Goal: Task Accomplishment & Management: Use online tool/utility

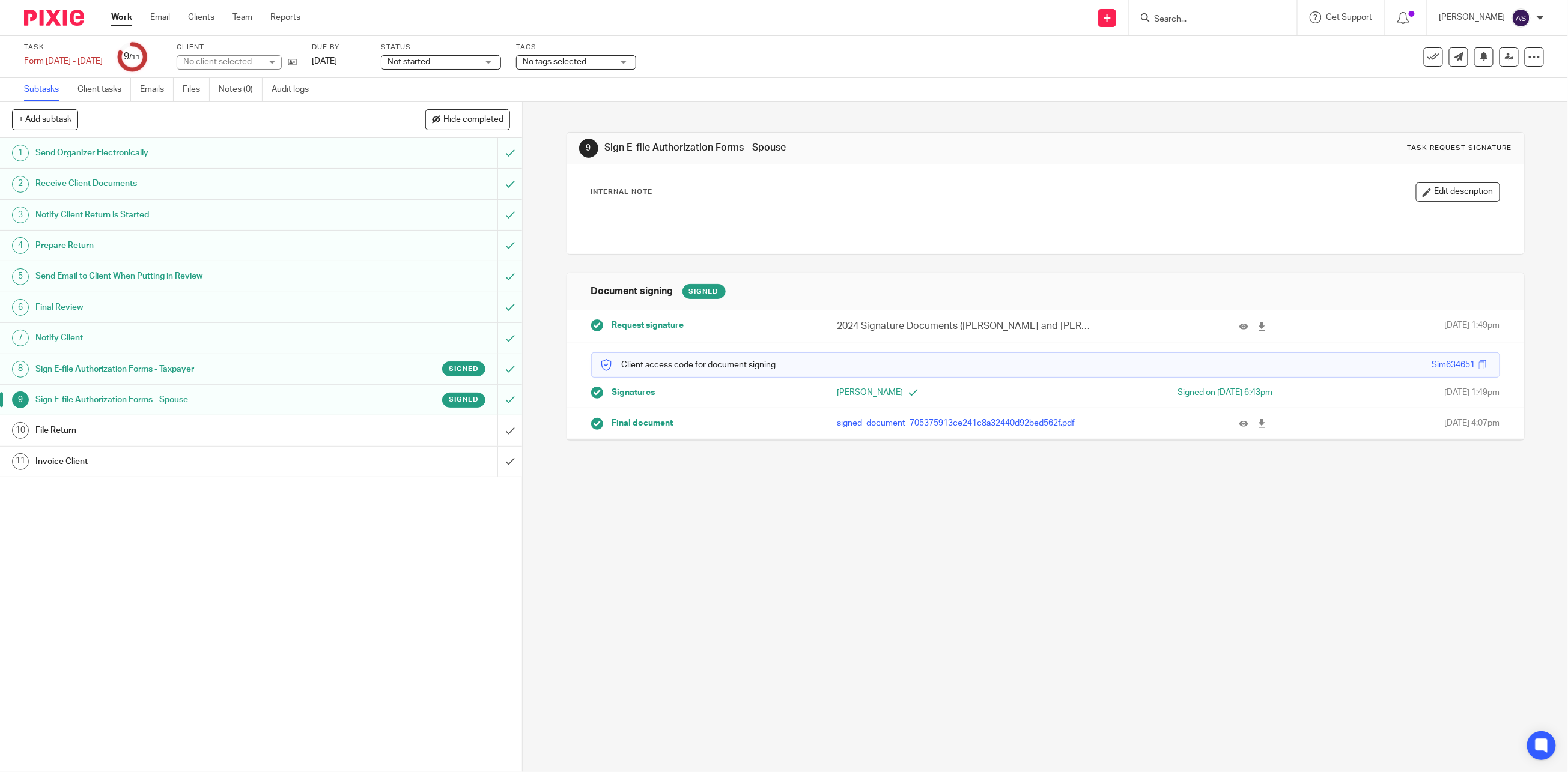
click at [312, 376] on h1 "Sign E-file Authorization Forms - Taxpayer" at bounding box center [186, 369] width 300 height 18
click at [1257, 421] on icon at bounding box center [1262, 423] width 9 height 9
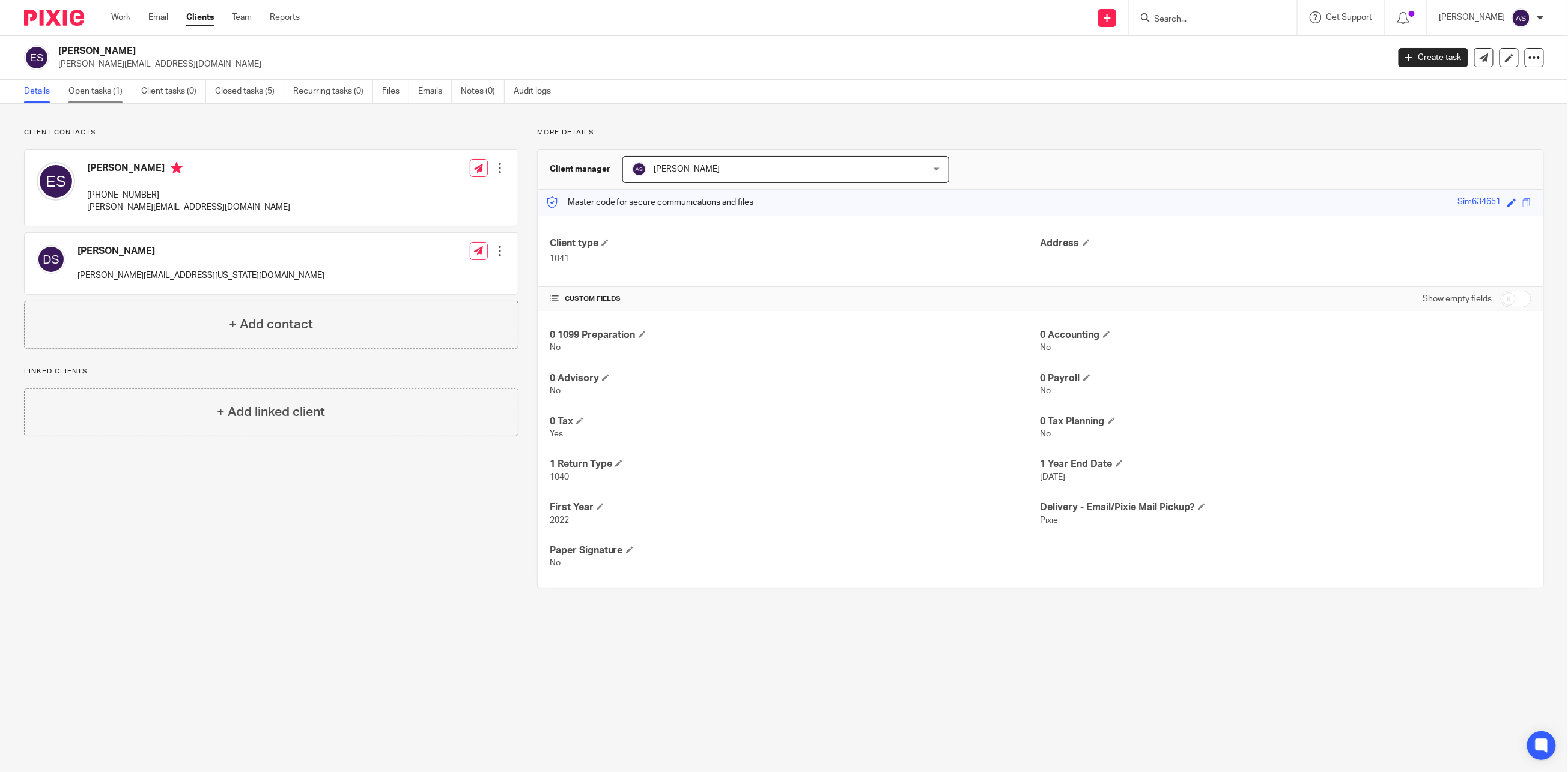
click at [97, 90] on link "Open tasks (1)" at bounding box center [100, 91] width 64 height 24
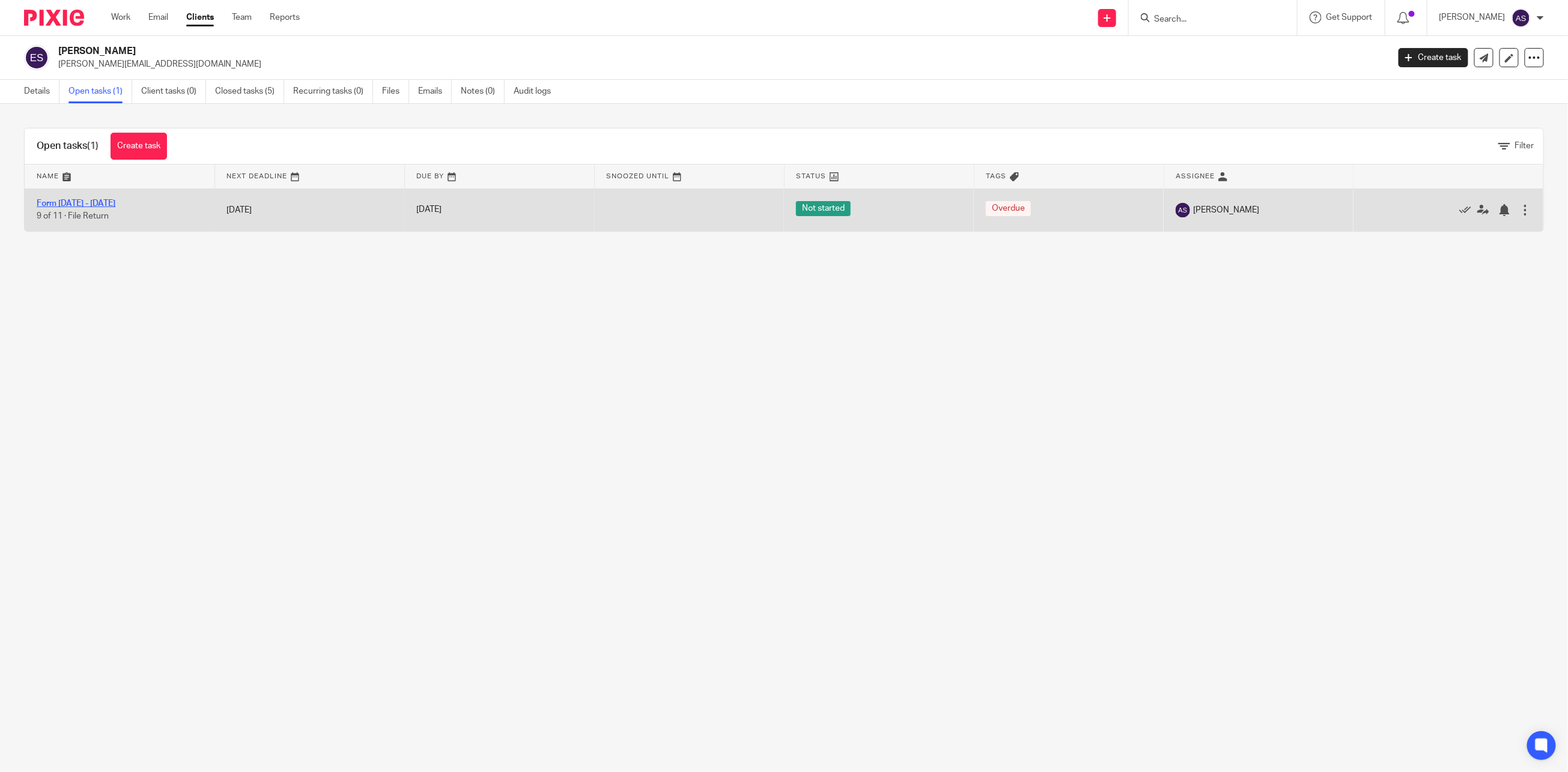
click at [82, 199] on link "Form [DATE] - [DATE]" at bounding box center [76, 204] width 79 height 8
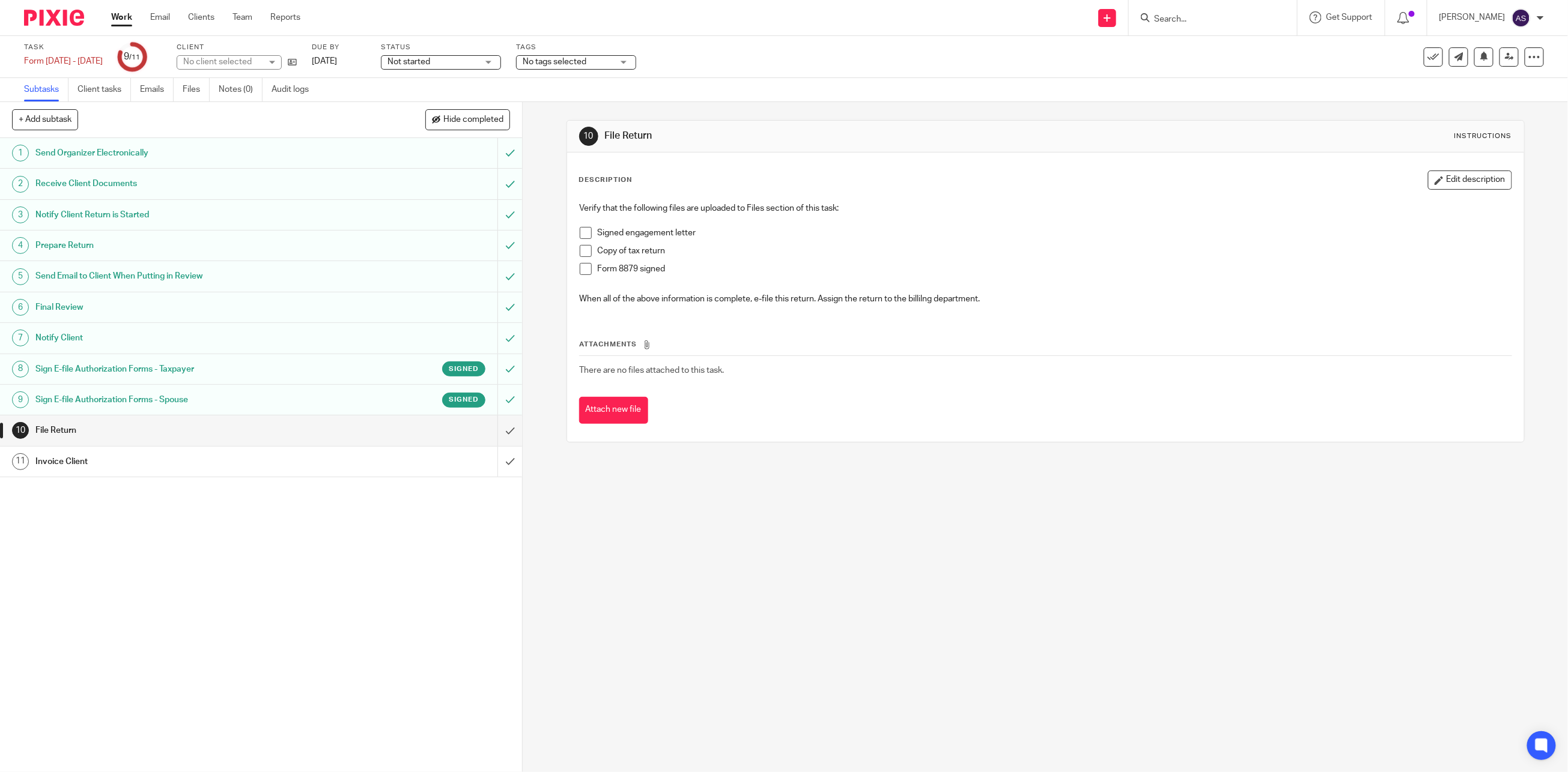
click at [295, 397] on h1 "Sign E-file Authorization Forms - Spouse" at bounding box center [186, 400] width 300 height 18
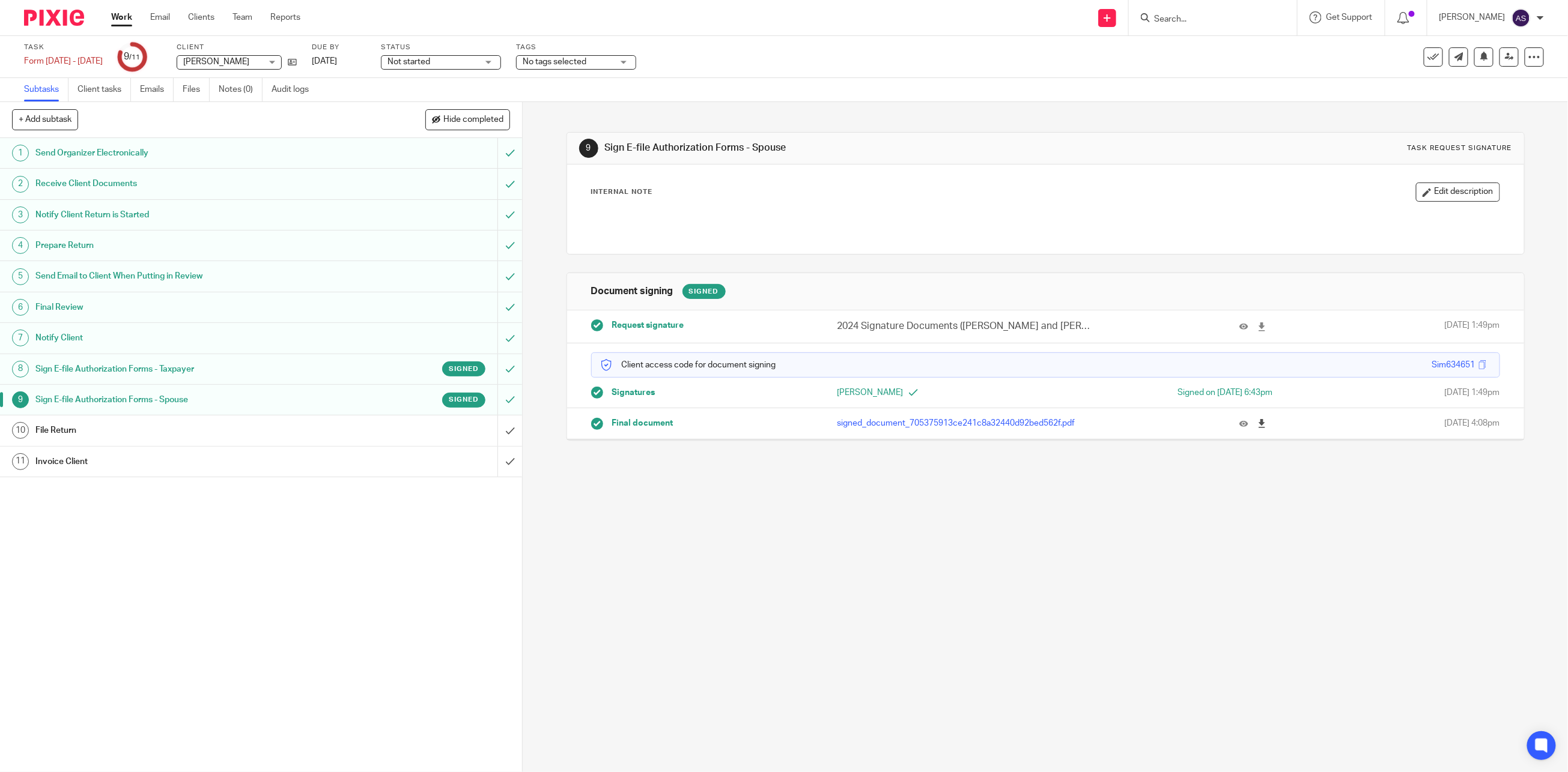
click at [1257, 423] on icon at bounding box center [1262, 423] width 9 height 9
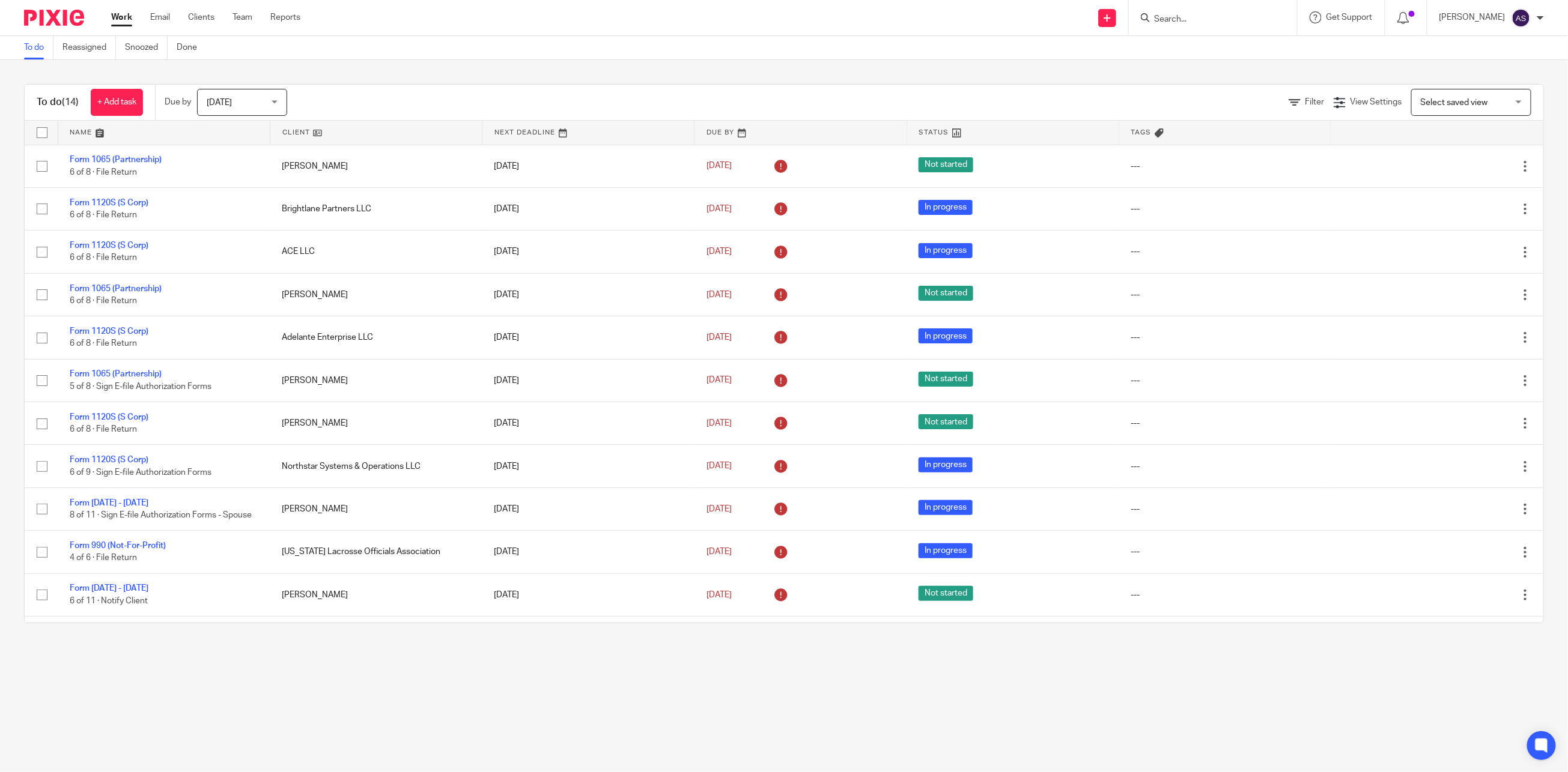
click at [1186, 20] on input "Search" at bounding box center [1207, 20] width 108 height 10
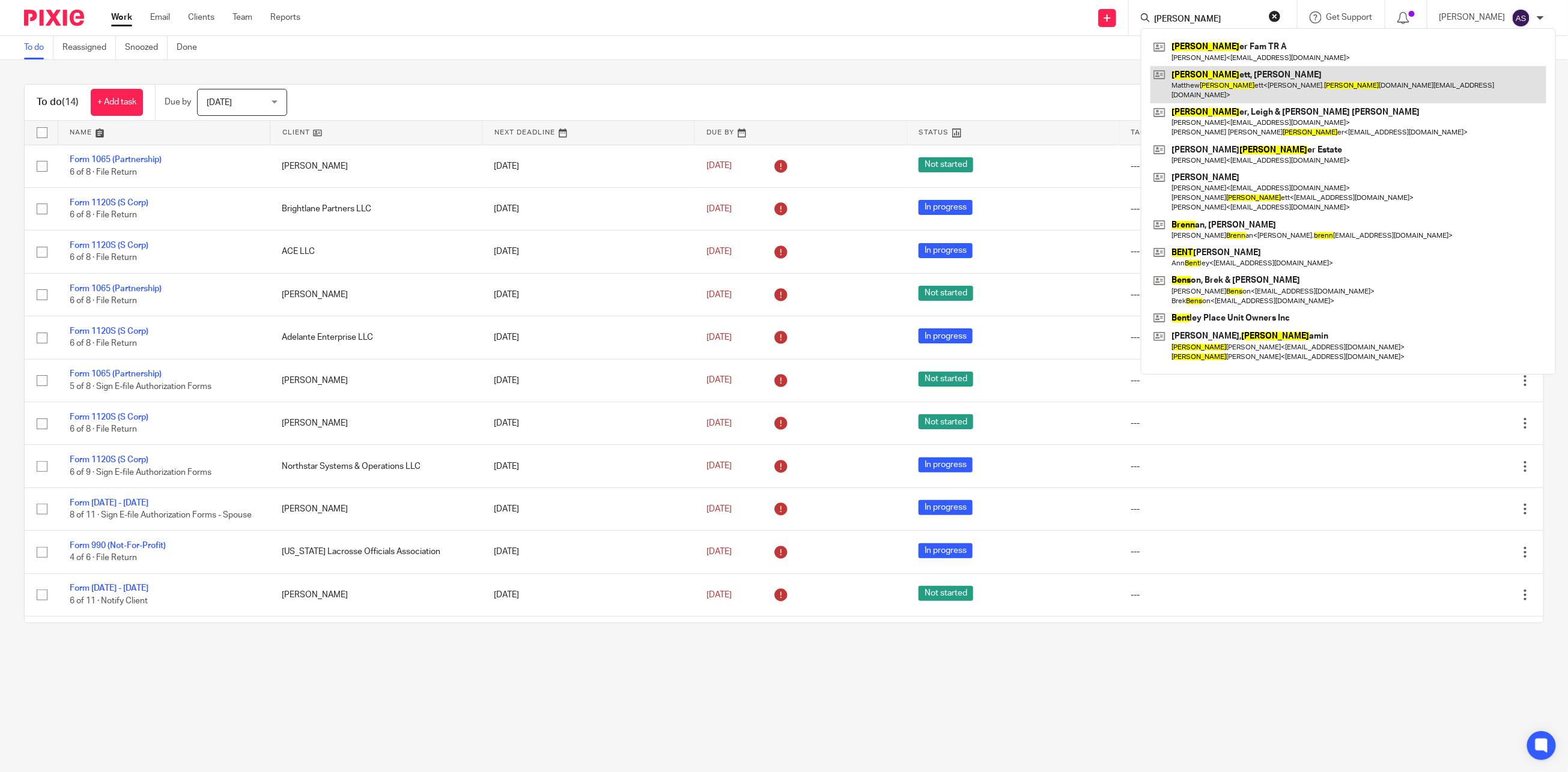
type input "benn"
click at [1218, 75] on link at bounding box center [1347, 84] width 396 height 37
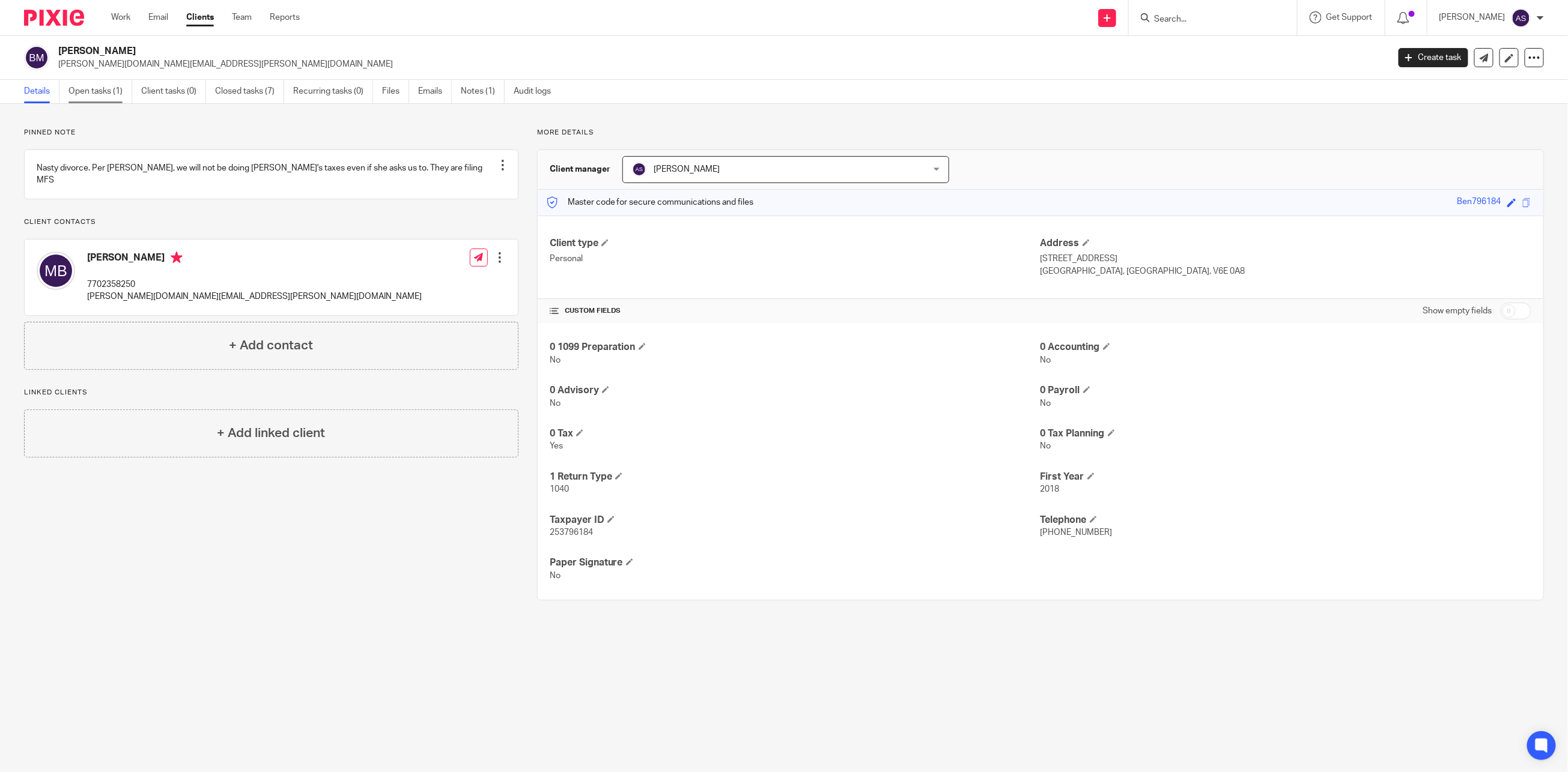
click at [96, 93] on link "Open tasks (1)" at bounding box center [100, 91] width 64 height 24
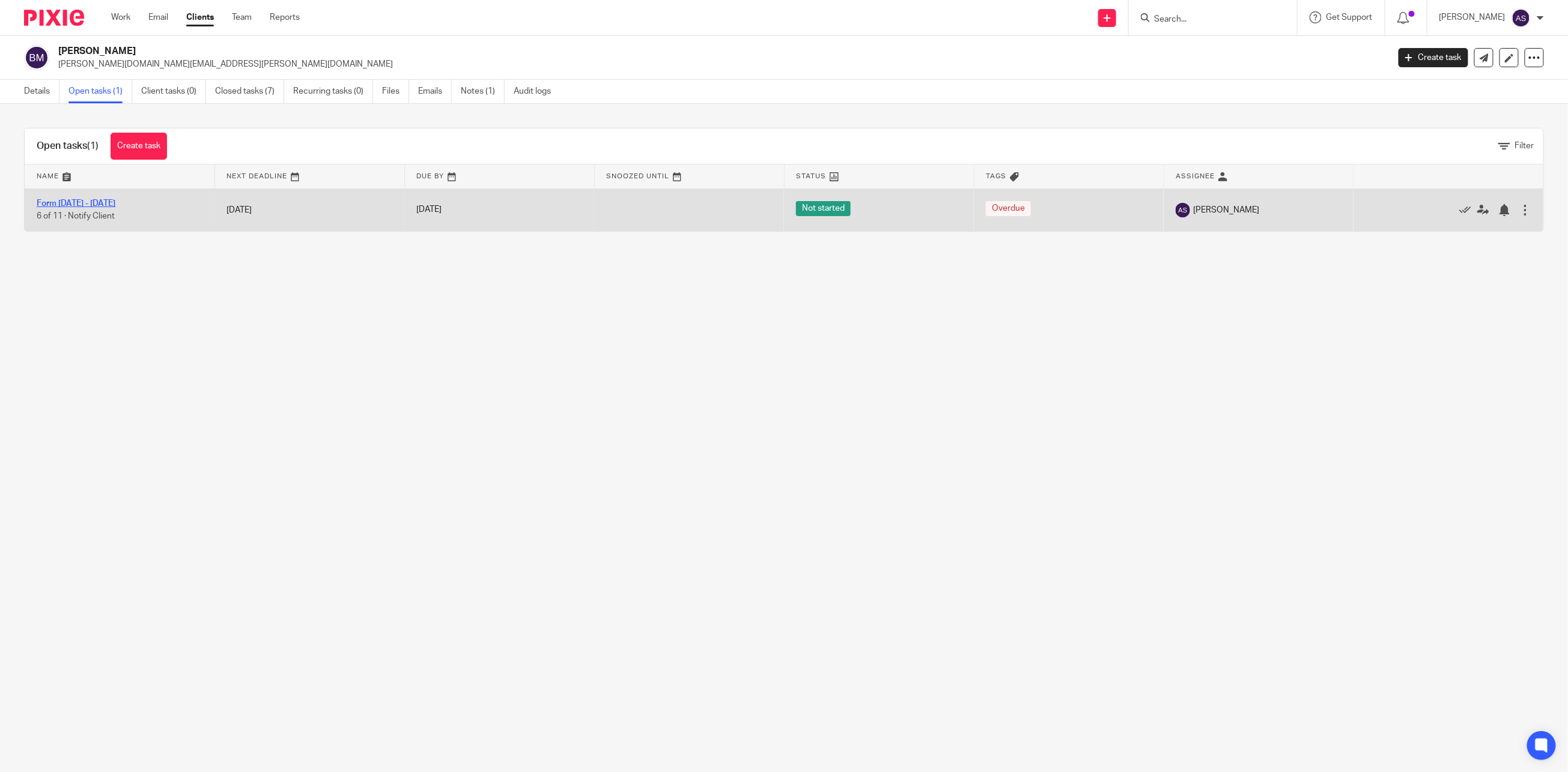
click at [79, 201] on link "Form [DATE] - [DATE]" at bounding box center [76, 204] width 79 height 8
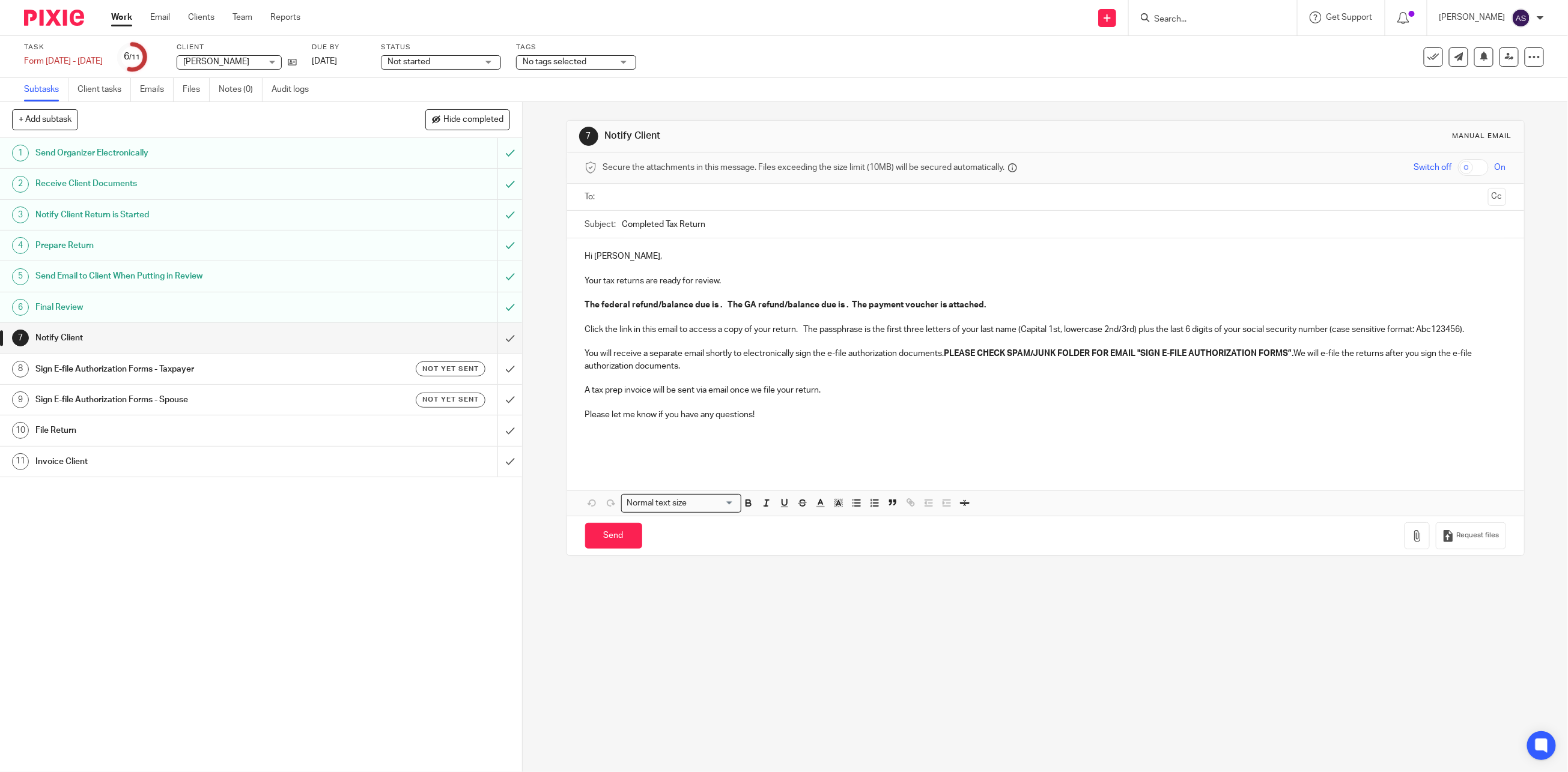
click at [625, 198] on input "text" at bounding box center [1045, 197] width 876 height 14
click at [622, 226] on input "Completed Tax Return" at bounding box center [1064, 227] width 883 height 27
type input "2024 Completed Tax Return"
click at [620, 312] on p "The federal refund/balance due is . The GA refund/balance due is . The payment …" at bounding box center [1045, 307] width 921 height 12
click at [753, 311] on strong "The federal refund/balance due is . The GA refund/balance due is . The payment …" at bounding box center [785, 308] width 401 height 8
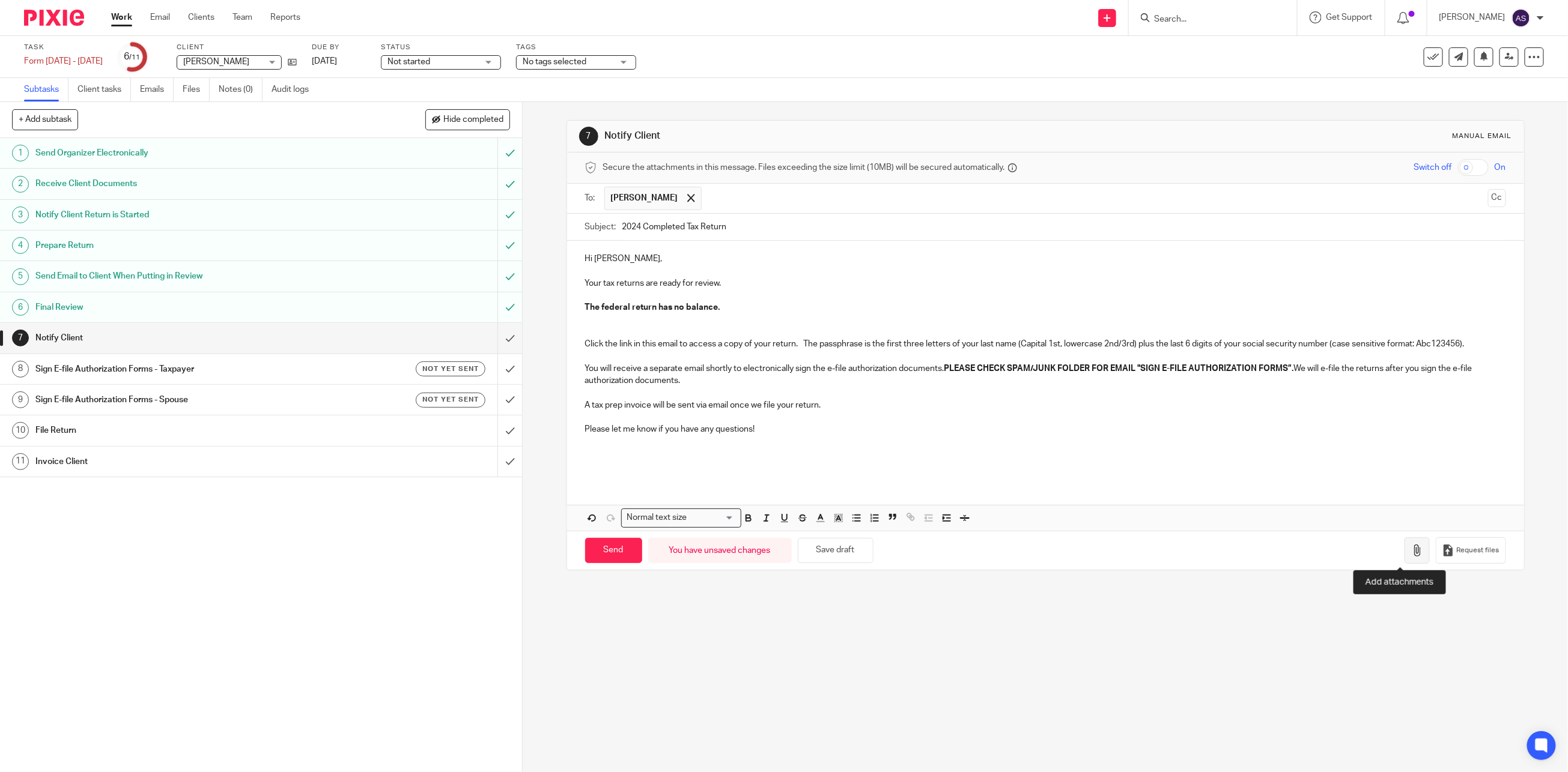
click at [1411, 547] on icon "button" at bounding box center [1417, 550] width 12 height 12
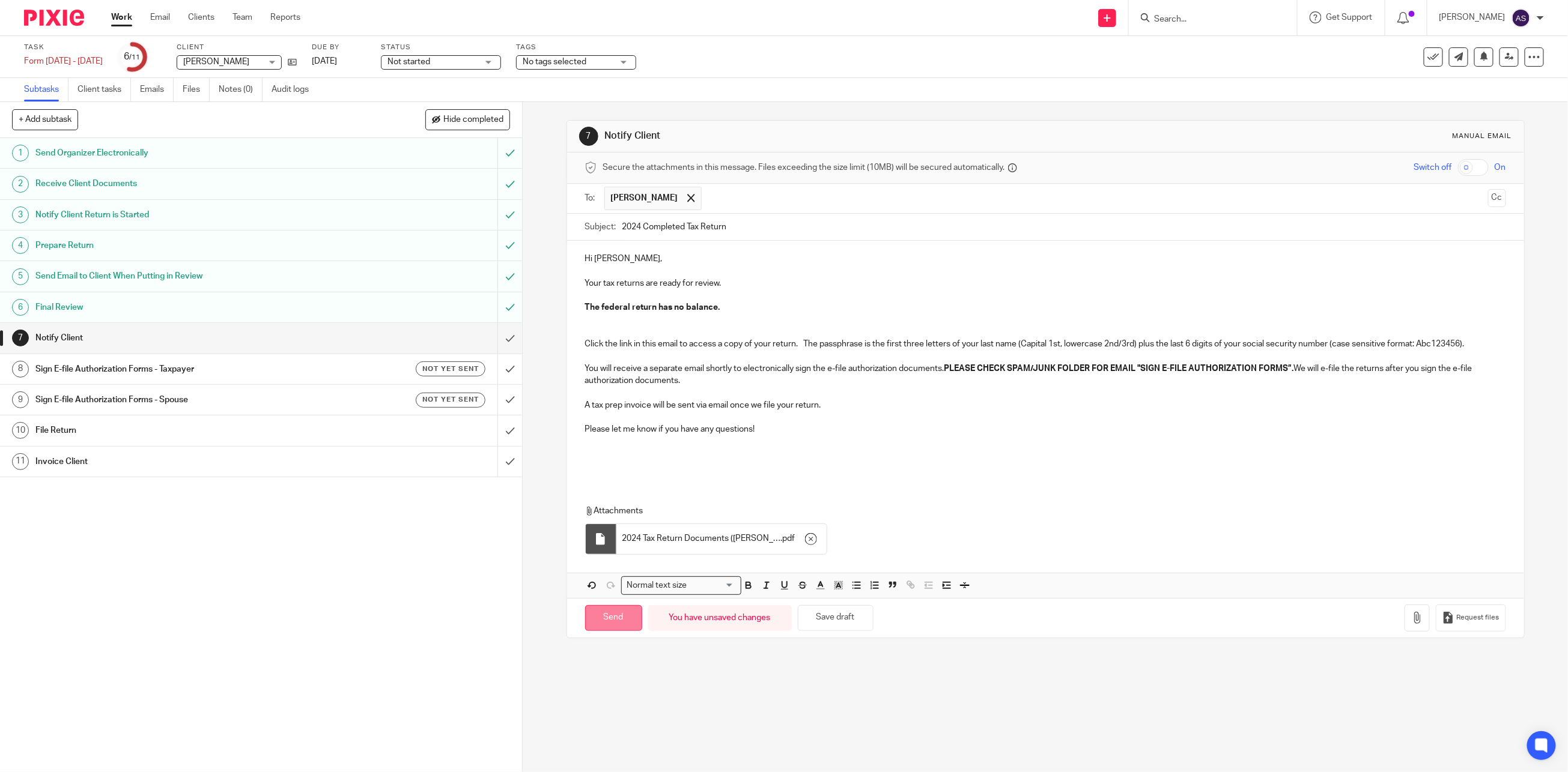
click at [605, 621] on input "Send" at bounding box center [613, 618] width 57 height 26
type input "Sent"
click at [124, 367] on h1 "Sign E-file Authorization Forms - Taxpayer" at bounding box center [186, 369] width 300 height 18
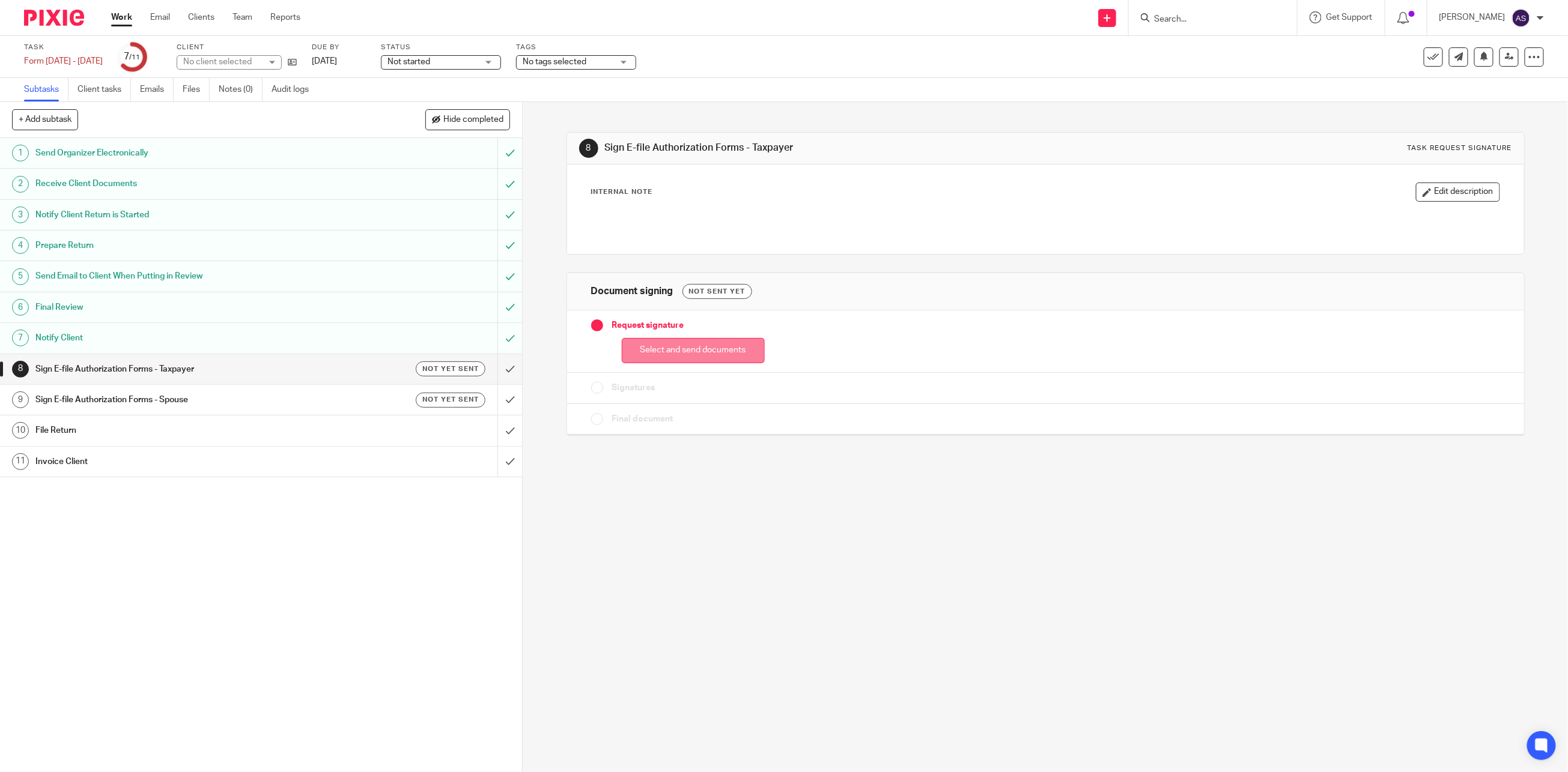
click at [712, 347] on button "Select and send documents" at bounding box center [693, 351] width 143 height 26
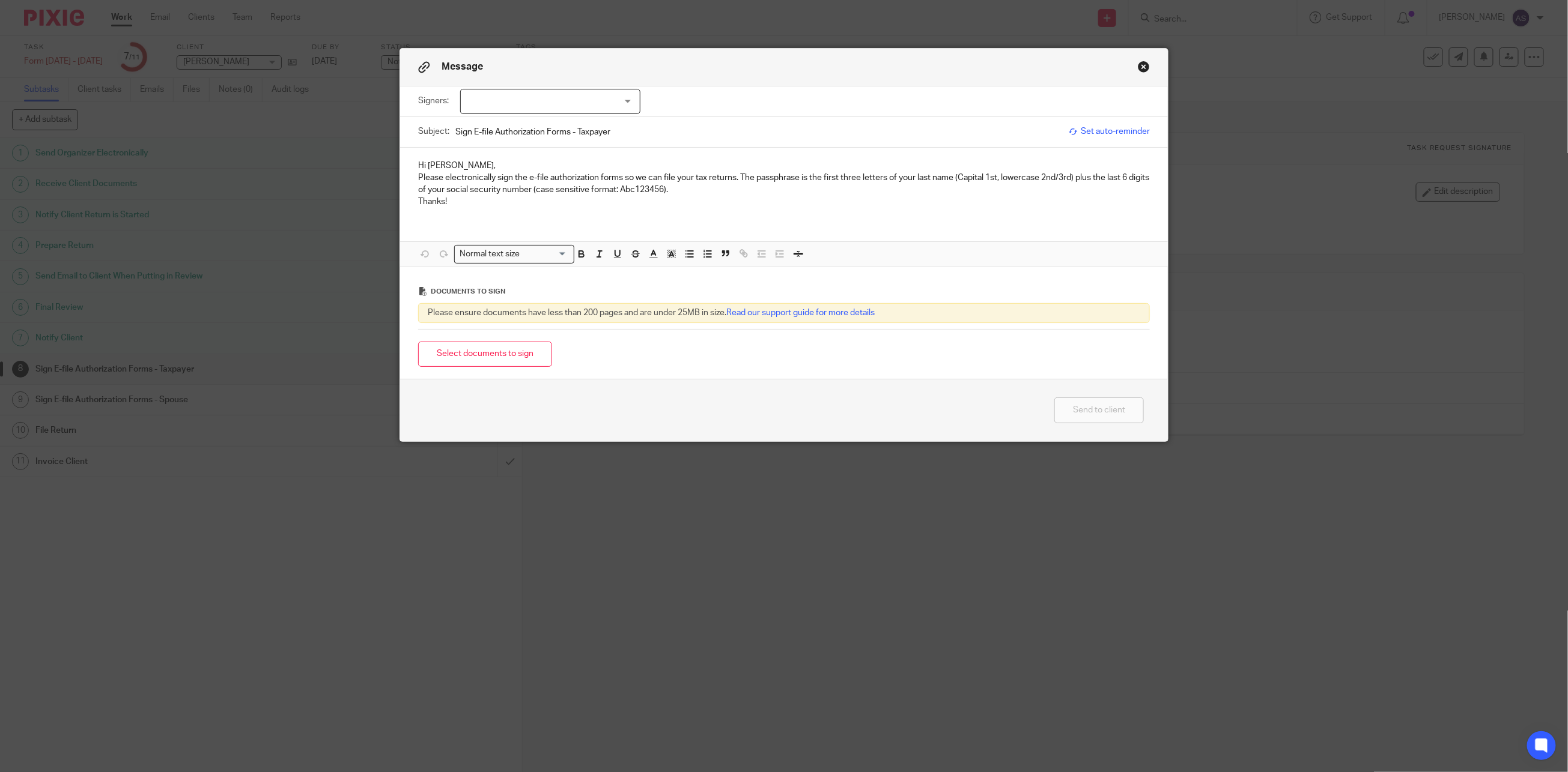
click at [629, 100] on div at bounding box center [550, 101] width 180 height 25
click at [475, 126] on input "checkbox" at bounding box center [469, 126] width 23 height 23
checkbox input "true"
click at [494, 358] on button "Select documents to sign" at bounding box center [485, 354] width 134 height 26
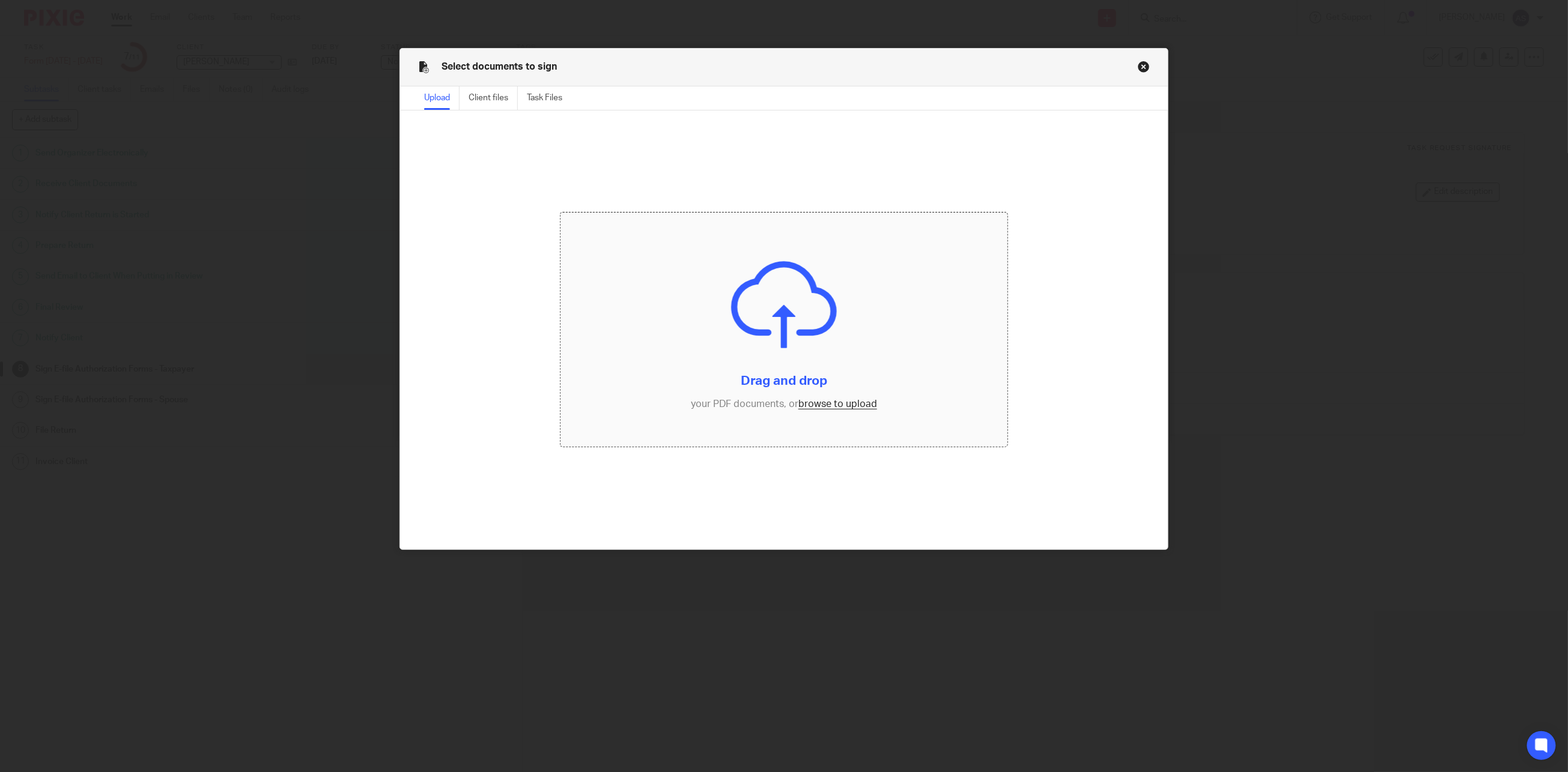
click at [835, 402] on input "file" at bounding box center [784, 330] width 447 height 234
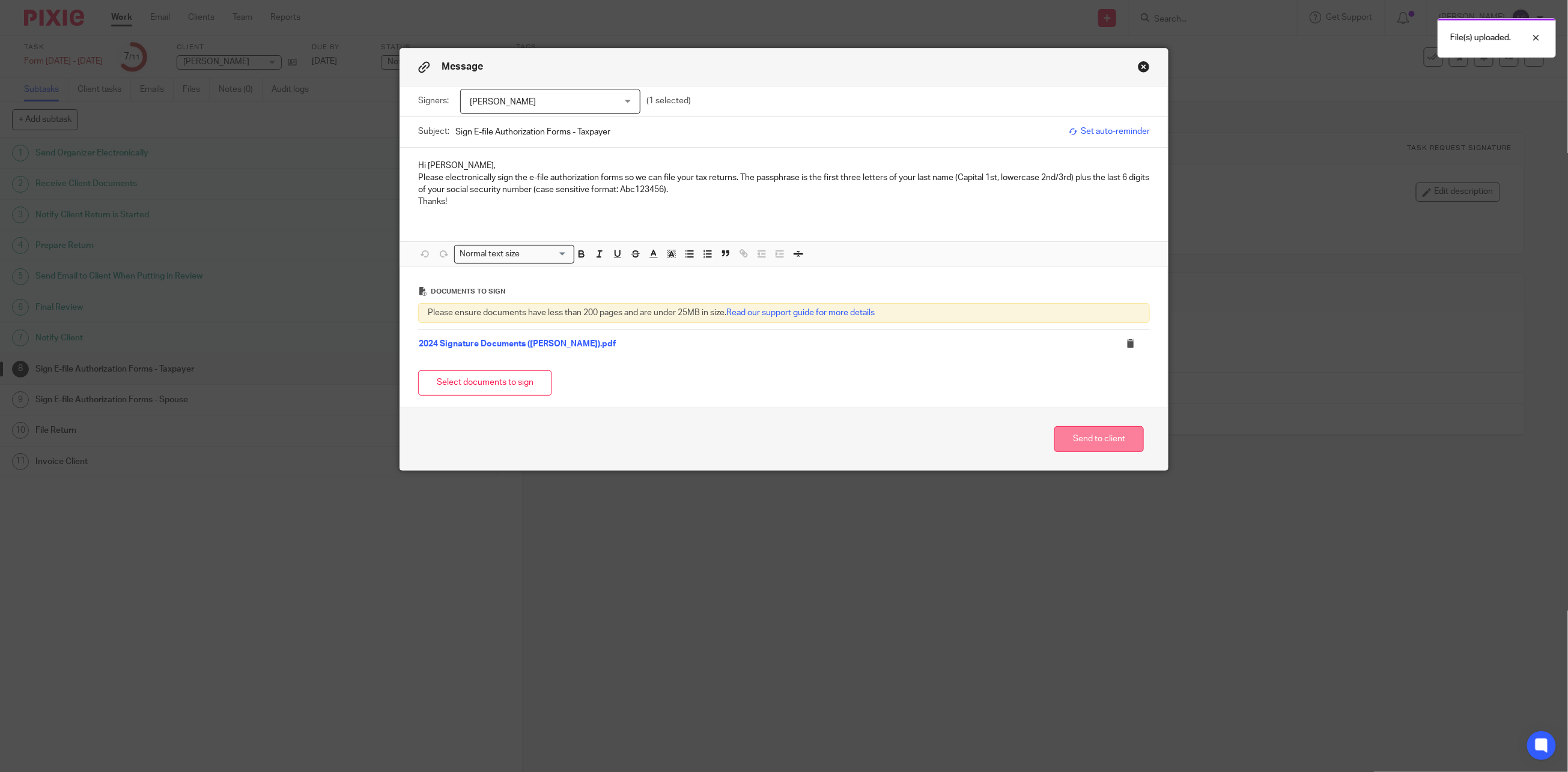
click at [1095, 437] on button "Send to client" at bounding box center [1099, 439] width 89 height 26
